Goal: Task Accomplishment & Management: Manage account settings

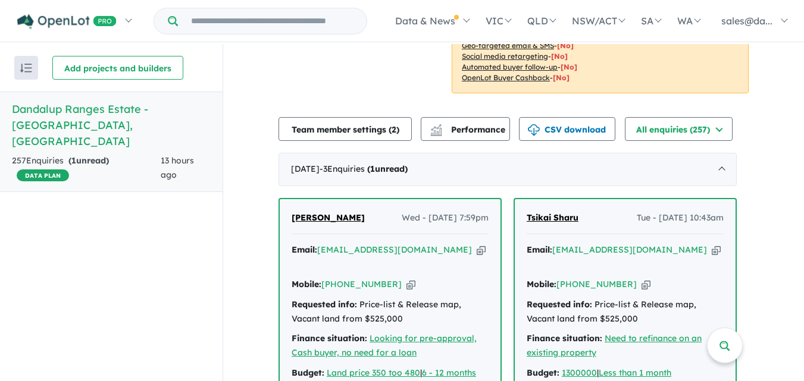
scroll to position [426, 0]
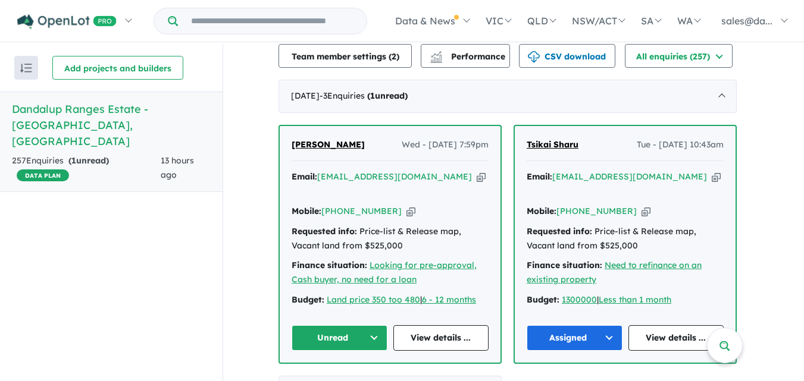
click at [374, 325] on button "Unread" at bounding box center [339, 338] width 96 height 26
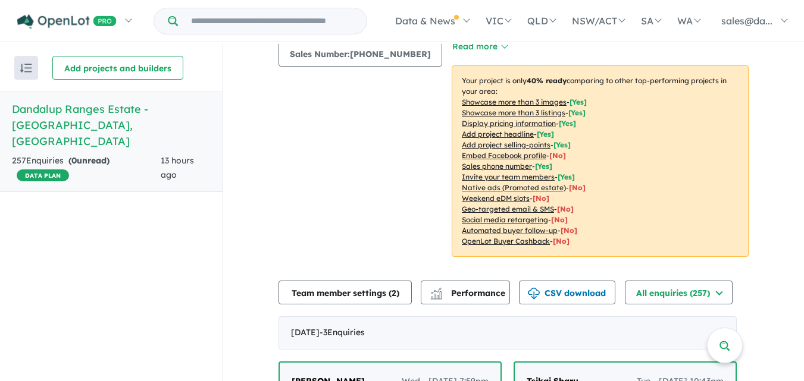
scroll to position [86, 0]
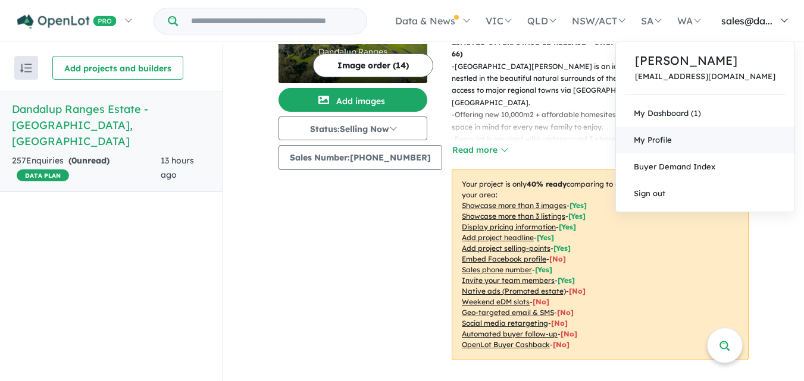
click at [682, 131] on link "My Profile" at bounding box center [705, 140] width 178 height 27
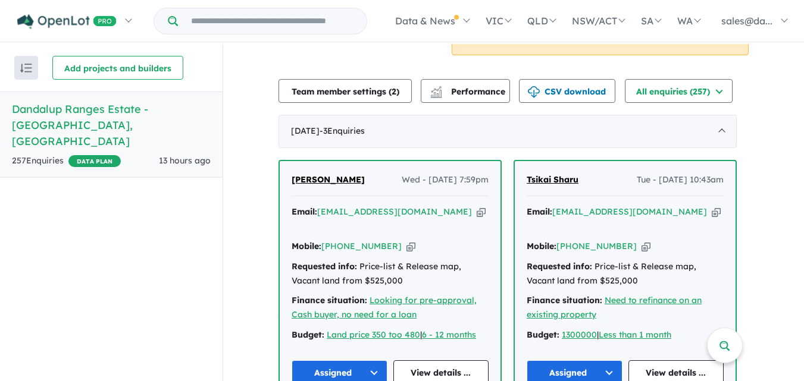
scroll to position [373, 0]
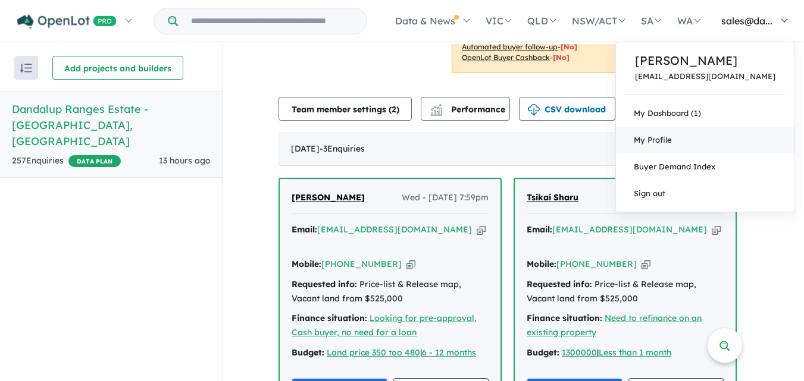
click at [714, 133] on link "My Profile" at bounding box center [705, 140] width 178 height 27
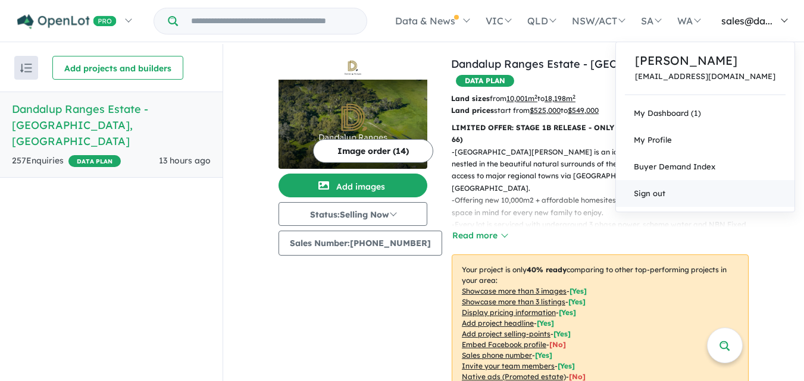
click at [700, 192] on link "Sign out" at bounding box center [705, 193] width 178 height 27
